Goal: Task Accomplishment & Management: Manage account settings

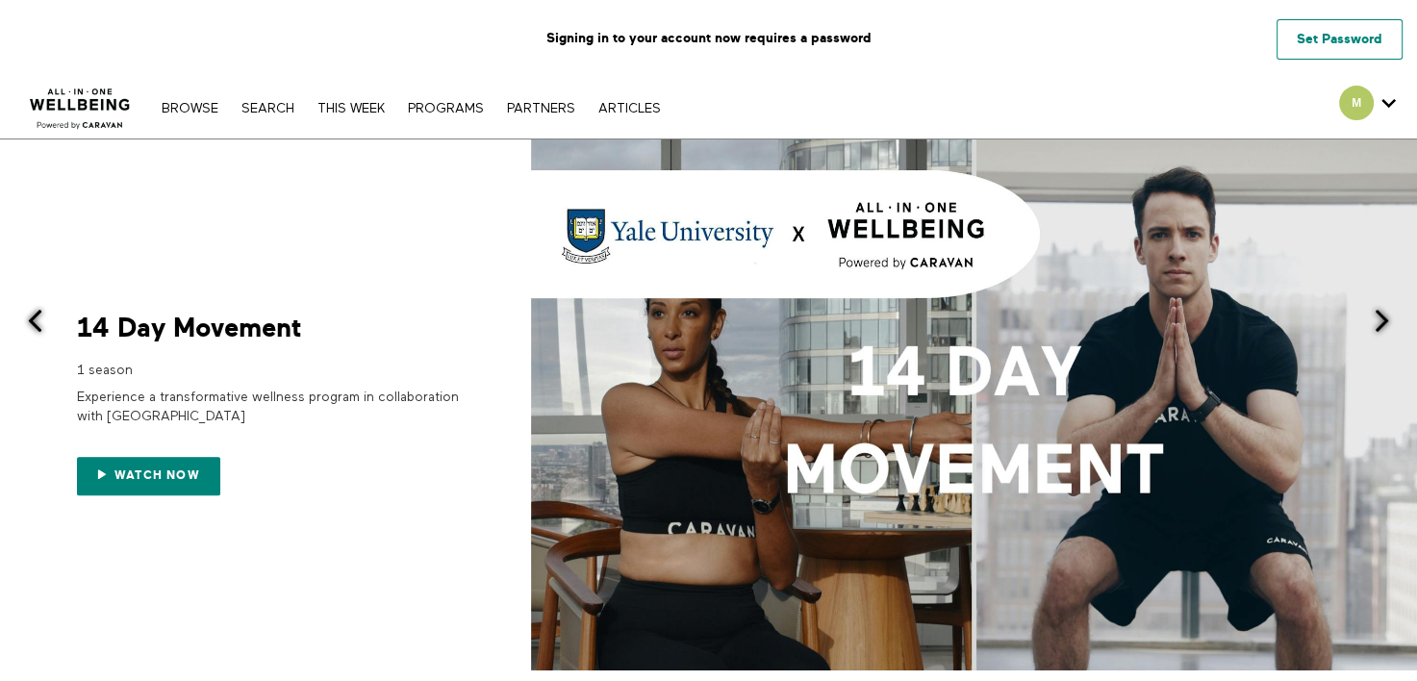
click at [1318, 39] on link "Set Password" at bounding box center [1339, 39] width 126 height 40
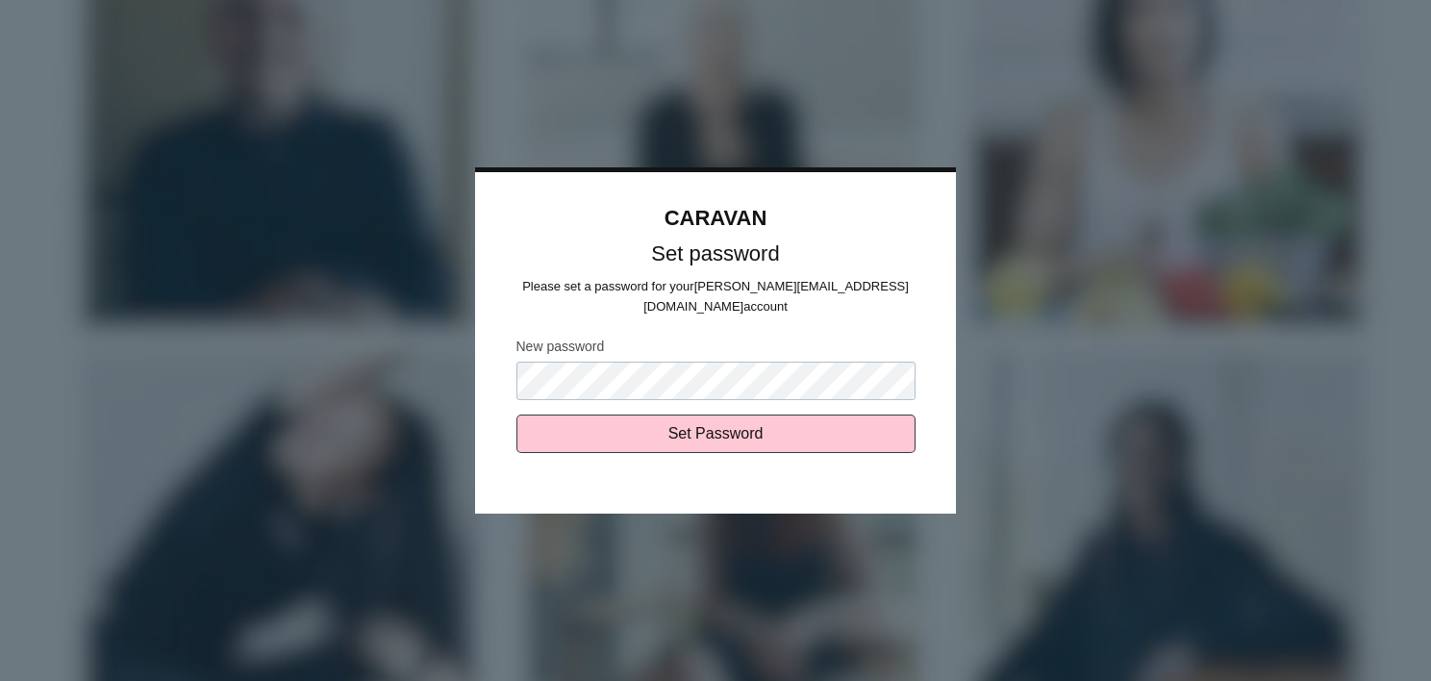
click at [517, 415] on input "Set Password" at bounding box center [716, 434] width 399 height 38
type input "Sending..."
